Goal: Entertainment & Leisure: Consume media (video, audio)

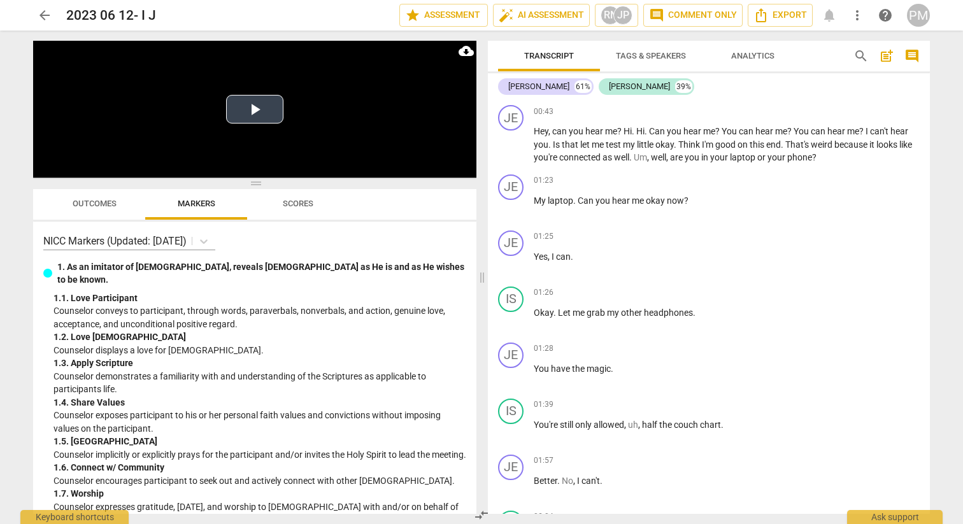
click at [245, 115] on button "Play Video" at bounding box center [254, 109] width 57 height 29
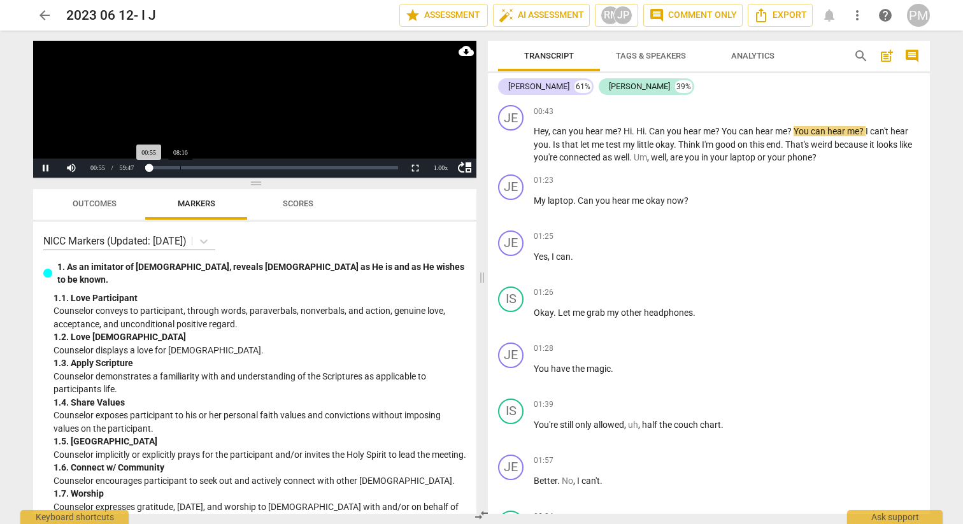
click at [180, 173] on div "Loaded : 0% Progress : 1.56%" at bounding box center [271, 168] width 262 height 19
click at [180, 171] on div "Loaded : 0% Progress : 1.59%" at bounding box center [271, 168] width 262 height 19
click at [181, 171] on div "Loaded : 0% Progress : 1.62%" at bounding box center [271, 168] width 262 height 19
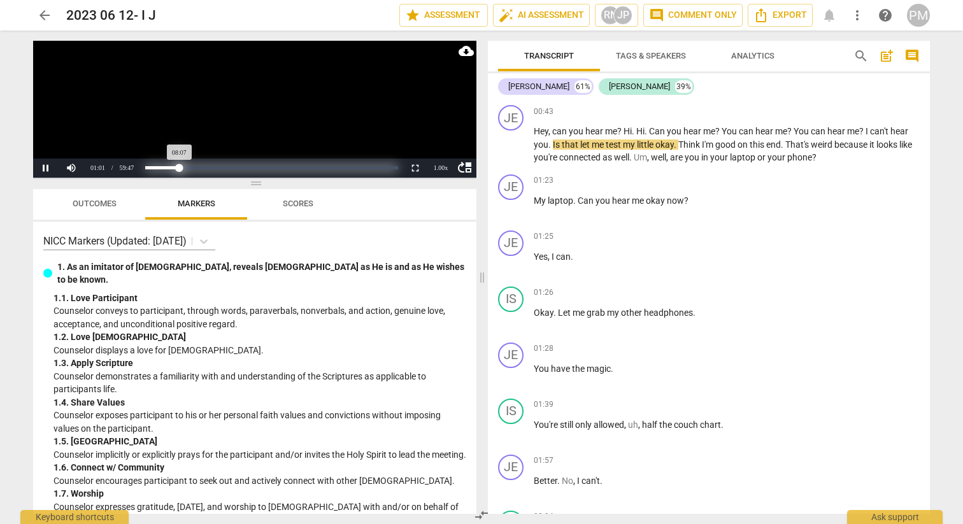
drag, startPoint x: 152, startPoint y: 168, endPoint x: 180, endPoint y: 171, distance: 28.2
click at [180, 169] on div "Progress : 13.60%" at bounding box center [162, 167] width 34 height 3
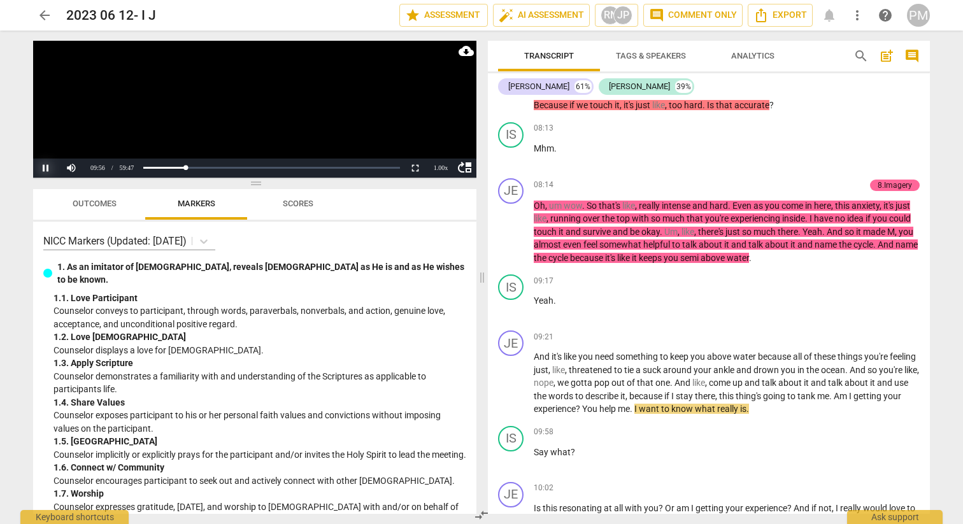
click at [44, 171] on button "Pause" at bounding box center [45, 168] width 25 height 19
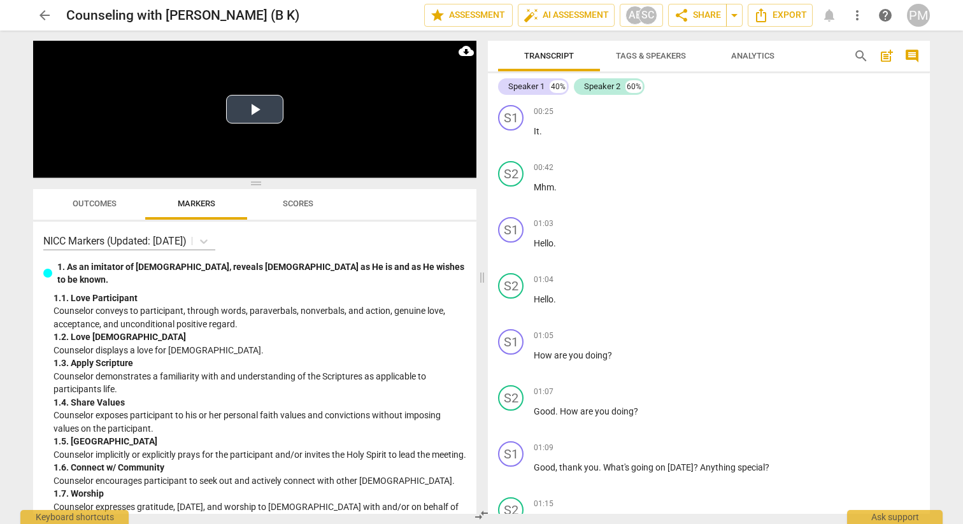
click at [247, 110] on button "Play Video" at bounding box center [254, 109] width 57 height 29
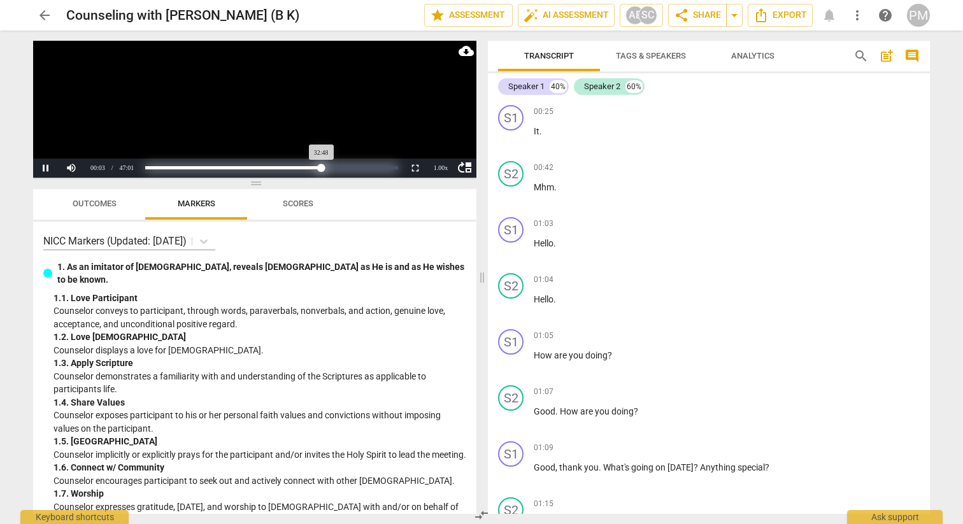
click at [322, 168] on div "Loaded : 0% Progress : 69.77%" at bounding box center [271, 167] width 253 height 3
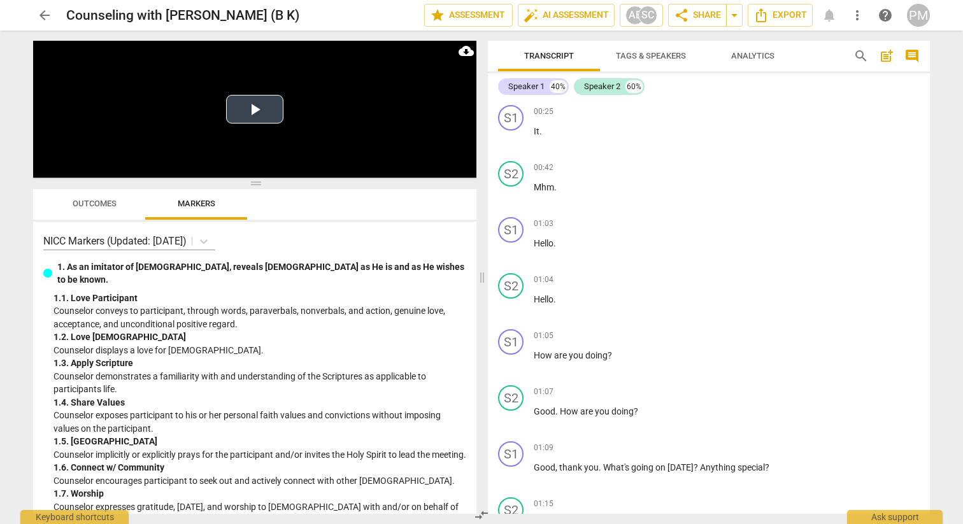
click at [248, 113] on button "Play Video" at bounding box center [254, 109] width 57 height 29
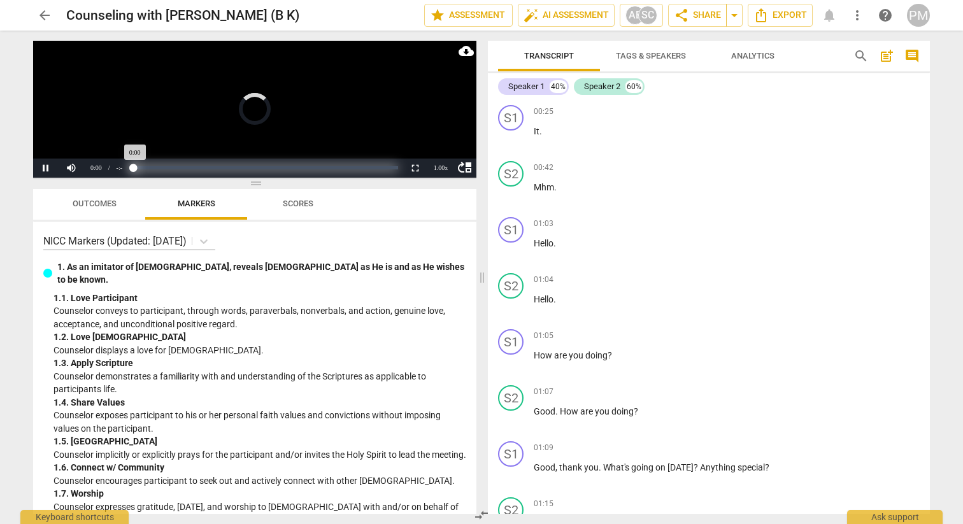
drag, startPoint x: 133, startPoint y: 167, endPoint x: 180, endPoint y: 166, distance: 47.1
click at [180, 166] on div "Progress : NaN%" at bounding box center [266, 167] width 264 height 3
drag, startPoint x: 135, startPoint y: 169, endPoint x: 174, endPoint y: 169, distance: 38.8
click at [174, 169] on div "Progress : NaN%" at bounding box center [266, 167] width 264 height 3
drag, startPoint x: 143, startPoint y: 169, endPoint x: 322, endPoint y: 171, distance: 179.0
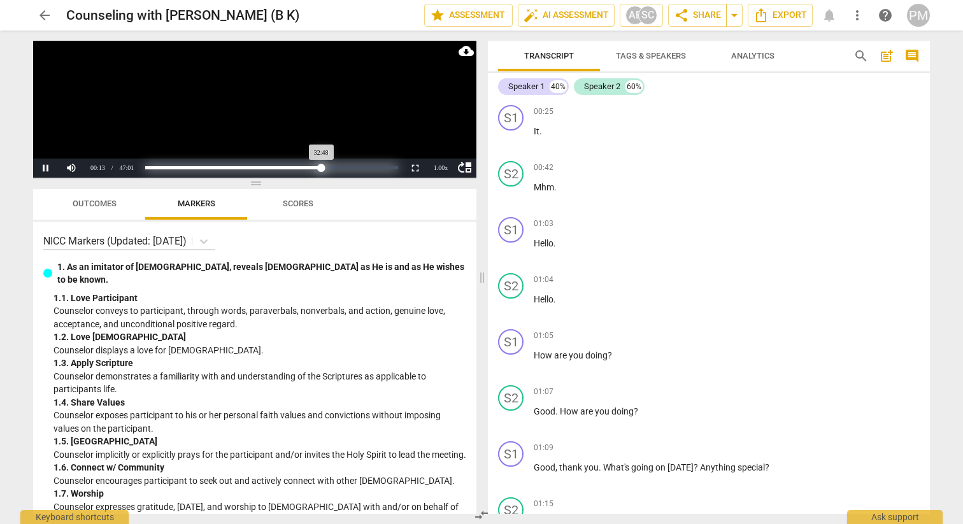
click at [322, 169] on div "Progress : 69.77%" at bounding box center [233, 167] width 176 height 3
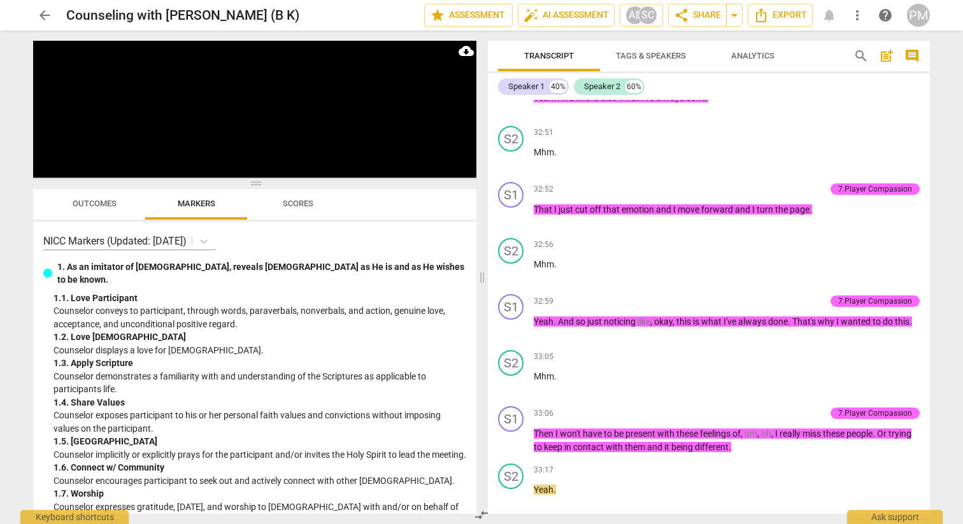
scroll to position [13244, 0]
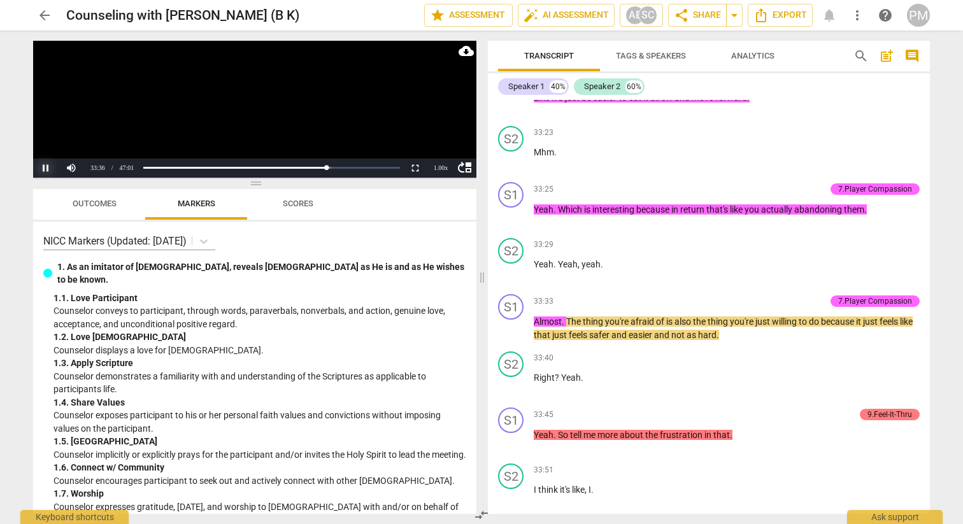
click at [48, 164] on button "Pause" at bounding box center [45, 168] width 25 height 19
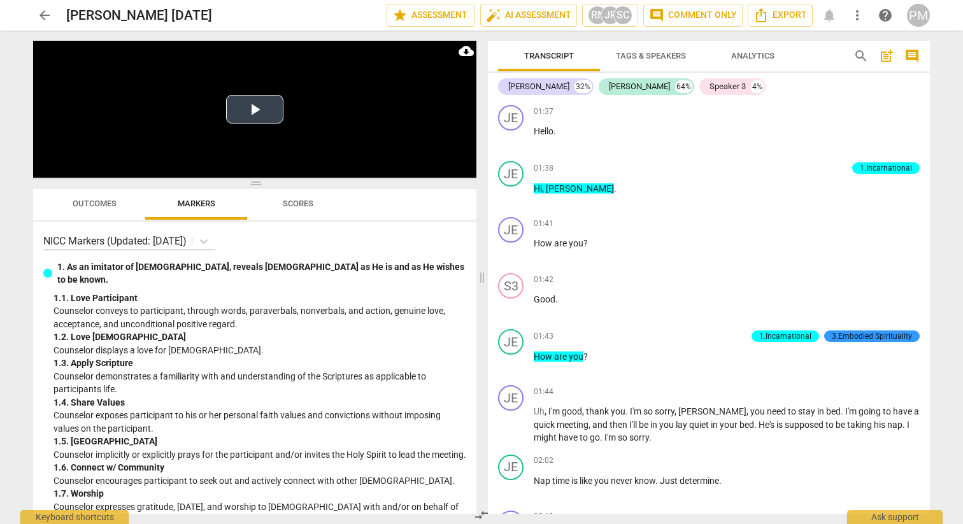
click at [252, 110] on button "Play Video" at bounding box center [254, 109] width 57 height 29
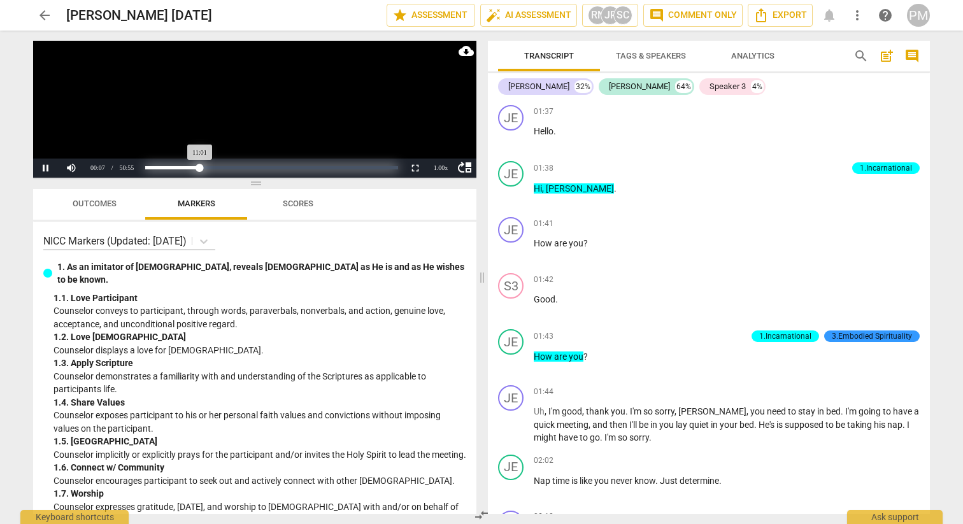
click at [200, 169] on div "Loaded : 0% Progress : 21.66%" at bounding box center [271, 167] width 253 height 3
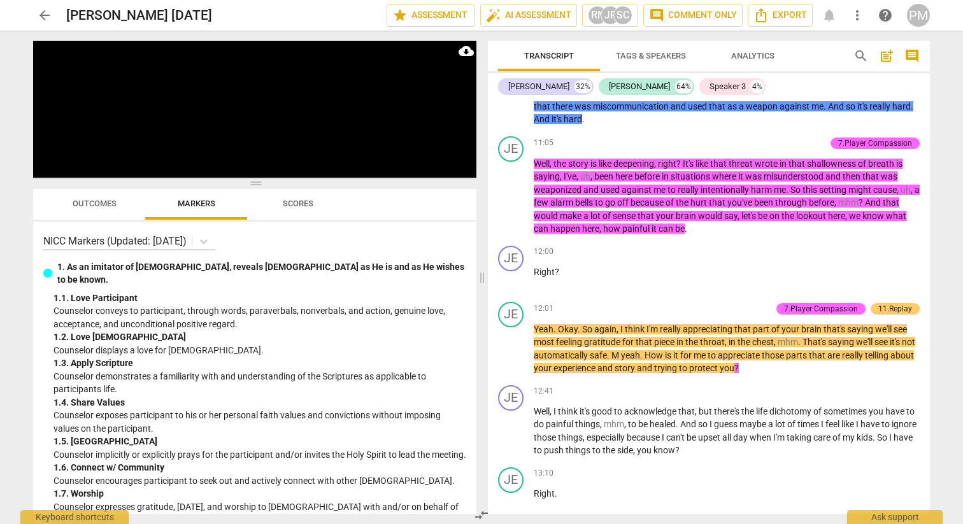
scroll to position [3443, 0]
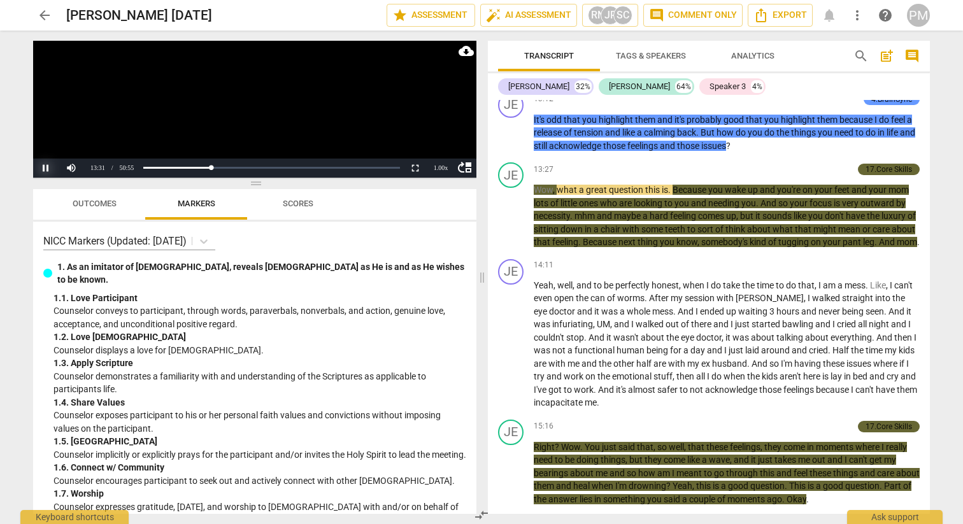
click at [48, 166] on button "Pause" at bounding box center [45, 168] width 25 height 19
